Goal: Find contact information: Find contact information

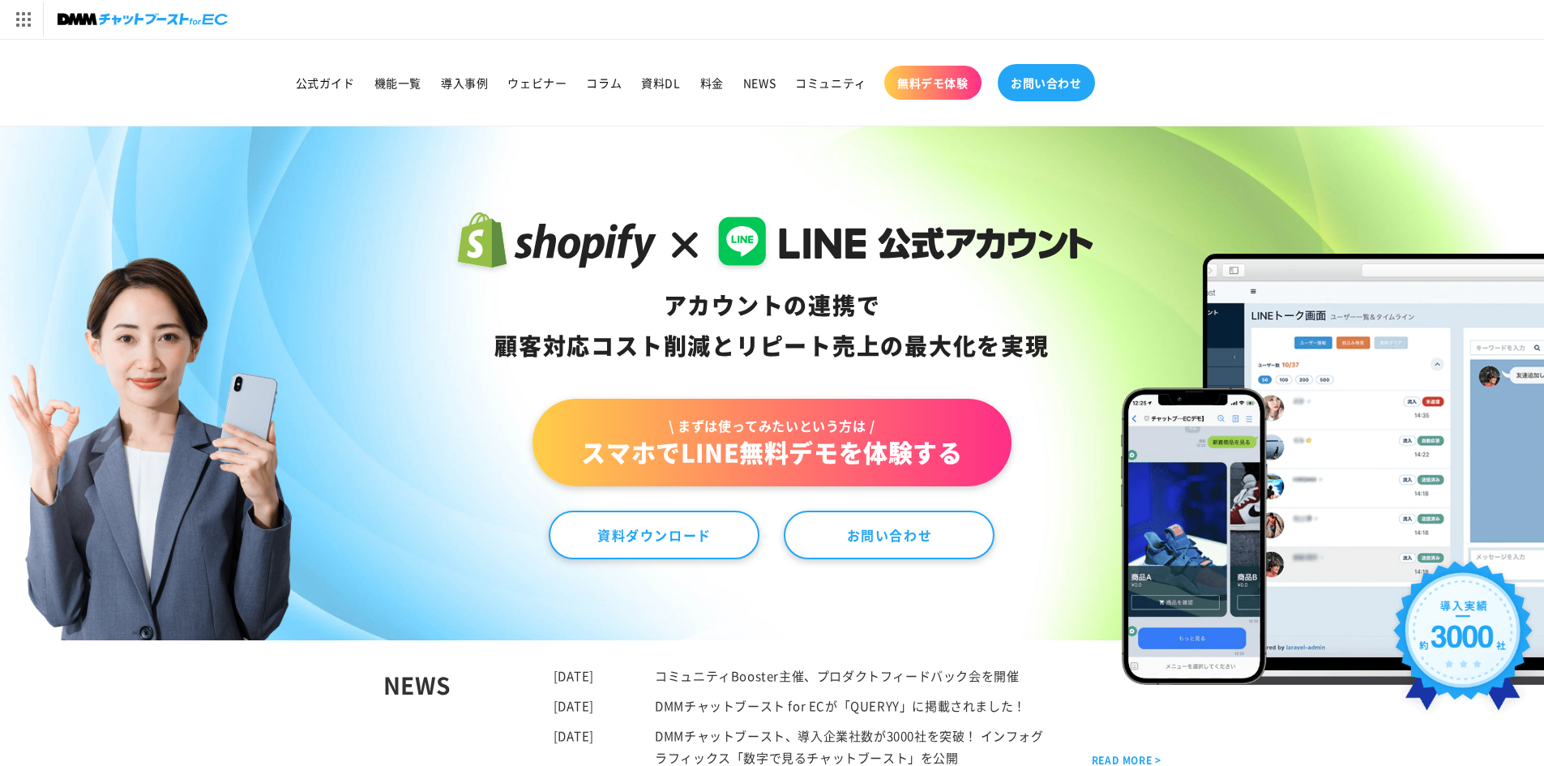
click at [1065, 78] on span "お問い合わせ" at bounding box center [1045, 82] width 71 height 15
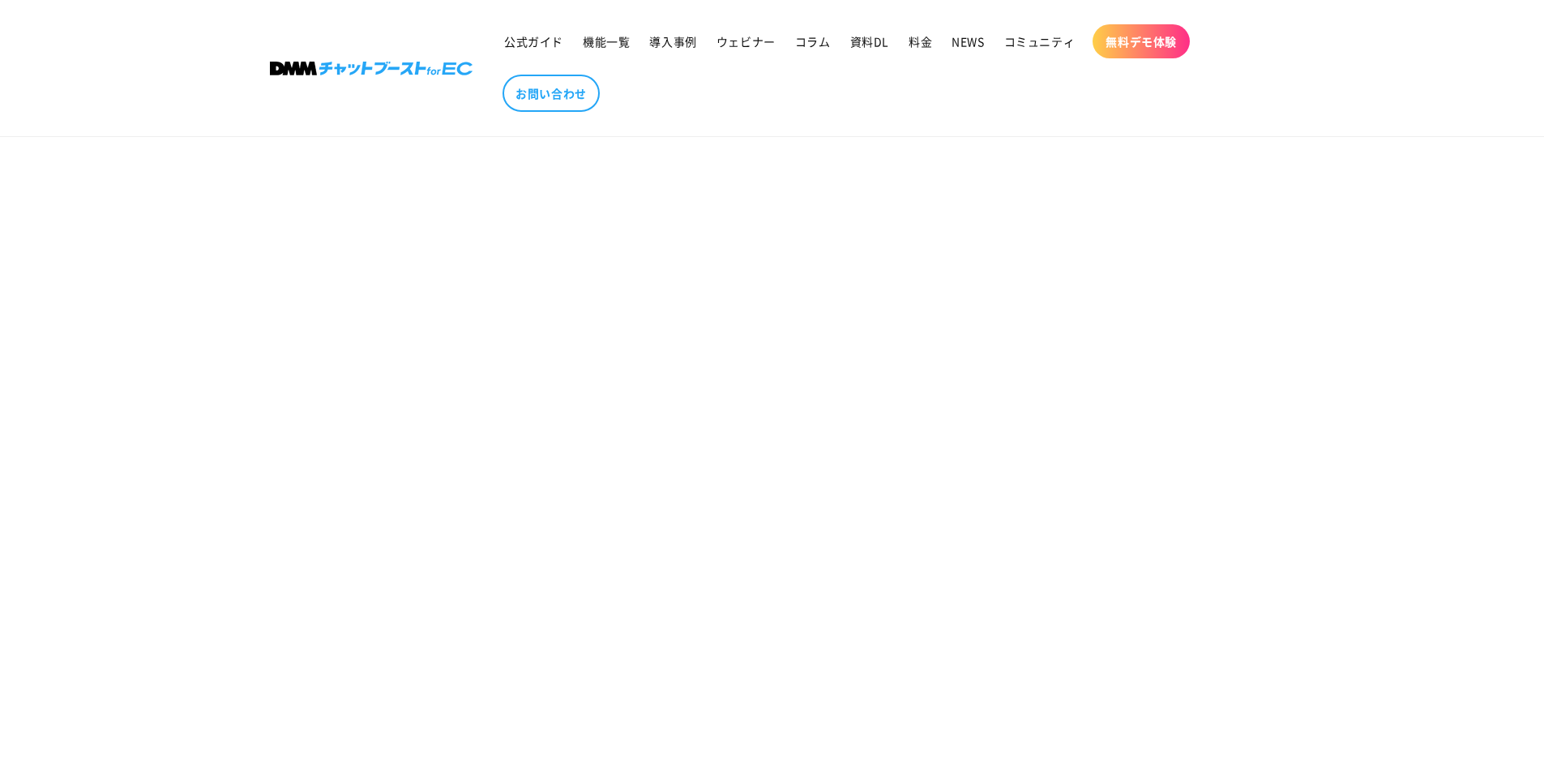
scroll to position [729, 0]
